Goal: Find specific page/section: Find specific page/section

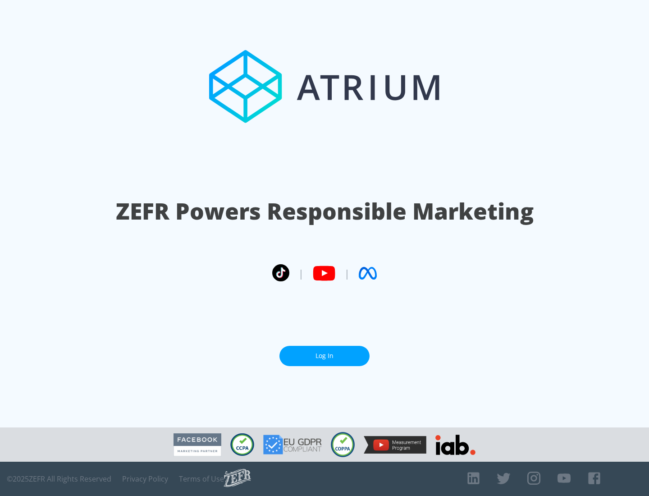
click at [325, 356] on link "Log In" at bounding box center [325, 356] width 90 height 20
